Goal: Information Seeking & Learning: Learn about a topic

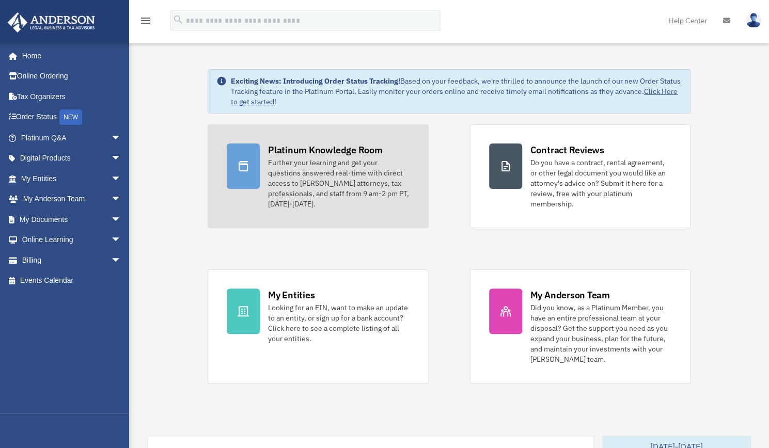
click at [315, 144] on div "Platinum Knowledge Room" at bounding box center [325, 149] width 115 height 13
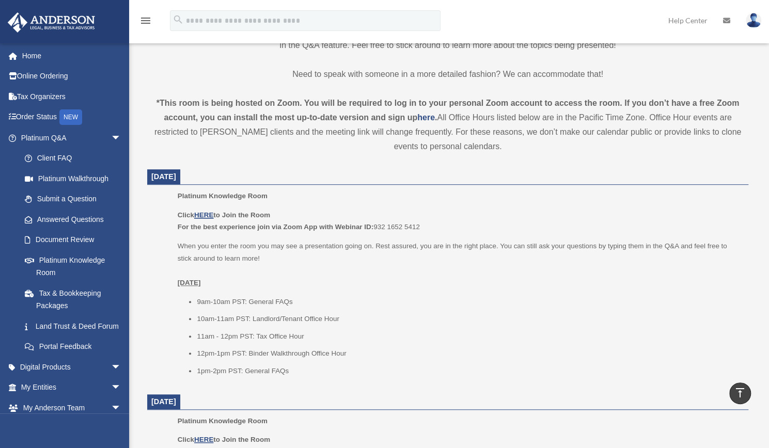
scroll to position [313, 0]
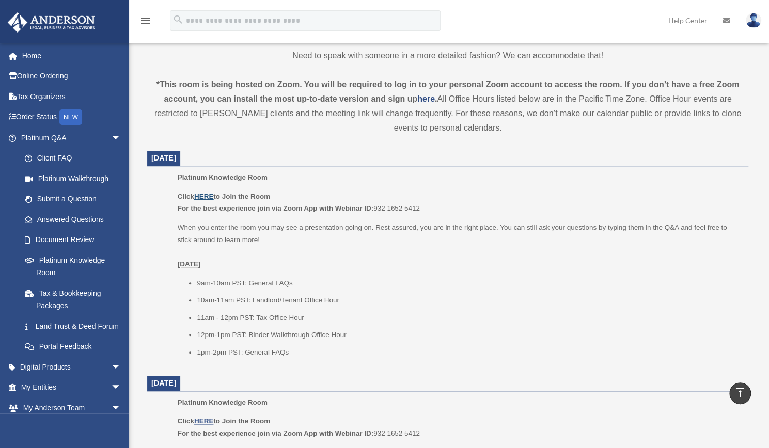
click at [205, 196] on u "HERE" at bounding box center [203, 197] width 19 height 8
click at [634, 127] on div "*This room is being hosted on Zoom. You will be required to log in to your pers…" at bounding box center [447, 106] width 601 height 58
